Goal: Navigation & Orientation: Find specific page/section

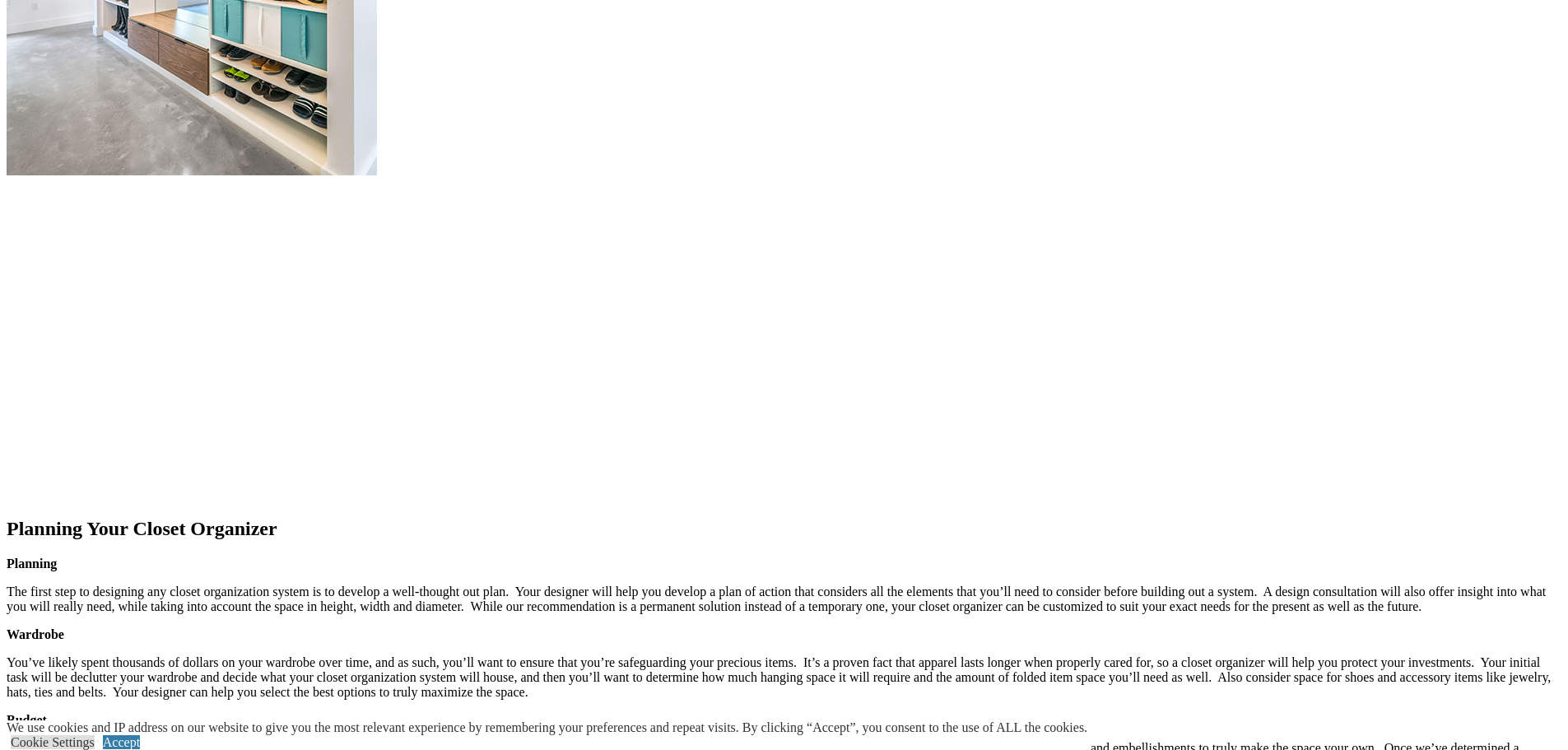
scroll to position [2387, 0]
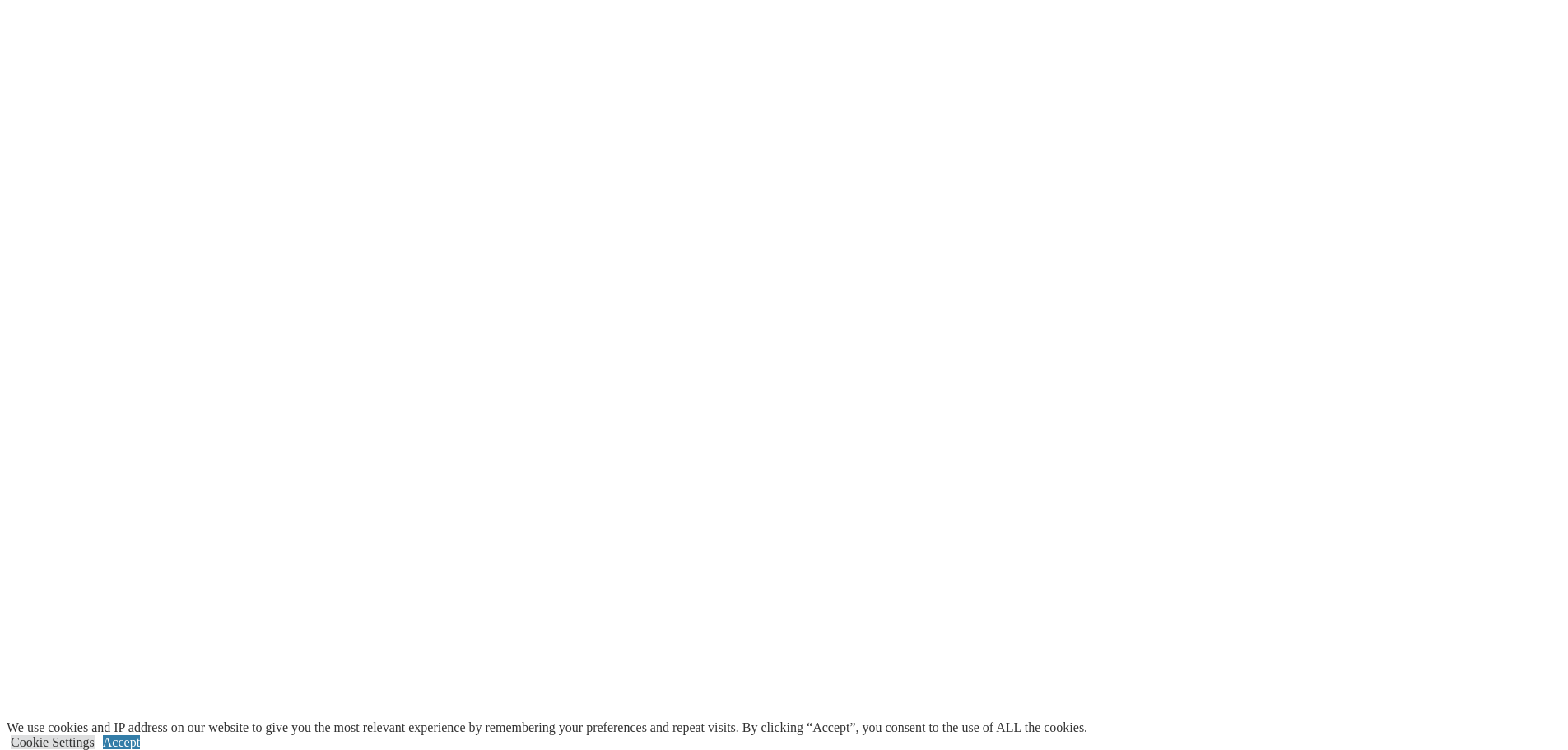
scroll to position [3868, 0]
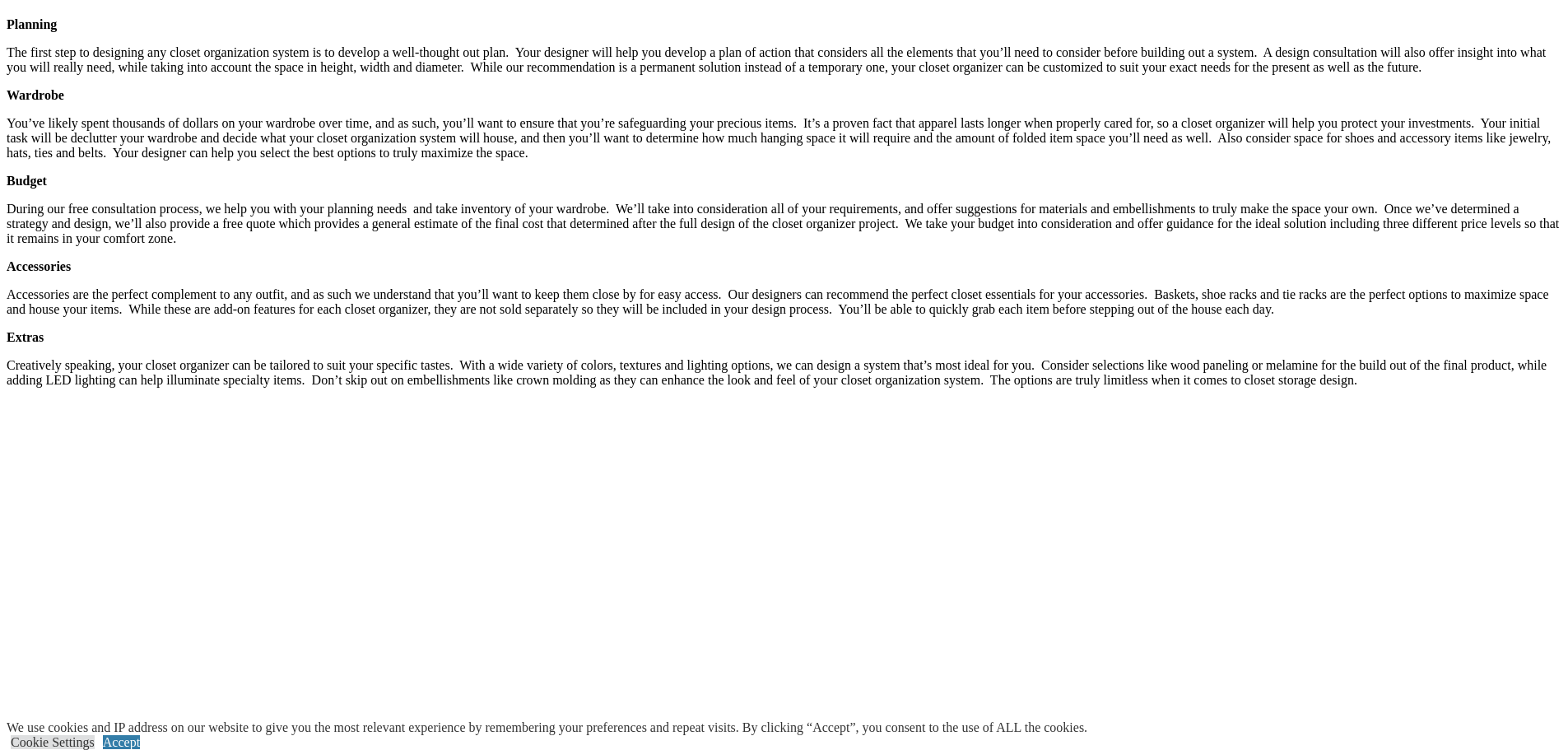
scroll to position [2387, 0]
